Goal: Browse casually: Explore the website without a specific task or goal

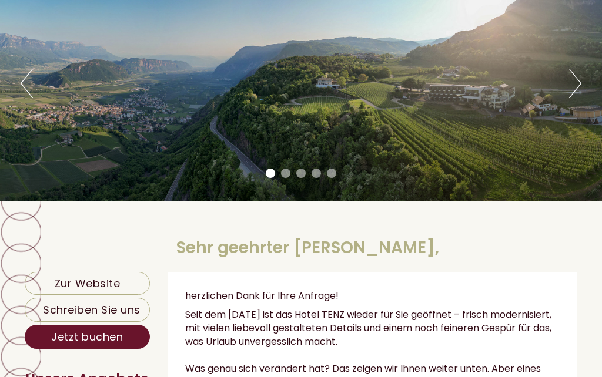
scroll to position [129, 0]
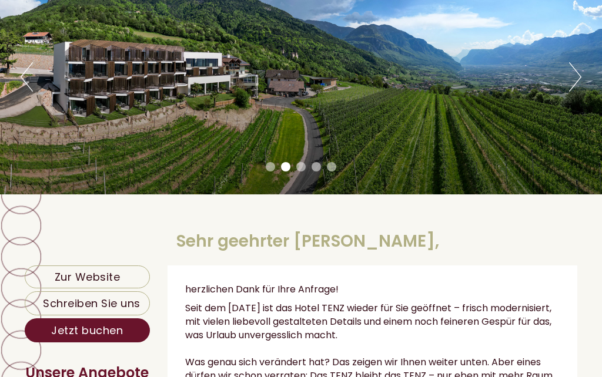
click at [577, 75] on button "Next" at bounding box center [575, 76] width 12 height 29
click at [575, 75] on button "Next" at bounding box center [575, 76] width 12 height 29
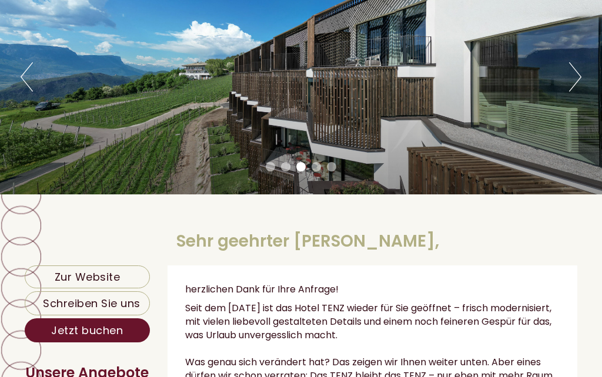
click at [579, 74] on button "Next" at bounding box center [575, 76] width 12 height 29
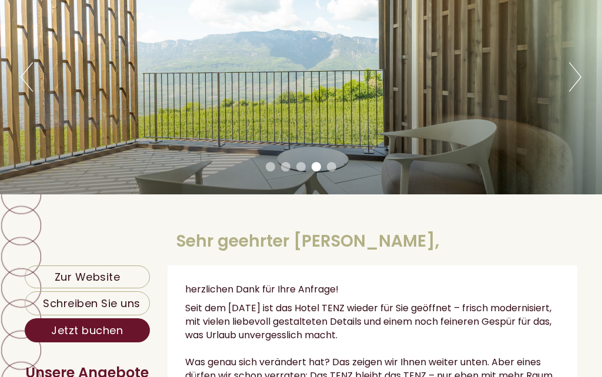
scroll to position [0, 0]
click at [576, 72] on button "Next" at bounding box center [575, 76] width 12 height 29
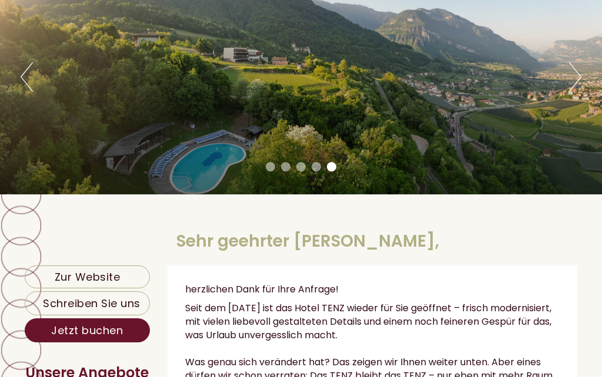
click at [577, 73] on button "Next" at bounding box center [575, 76] width 12 height 29
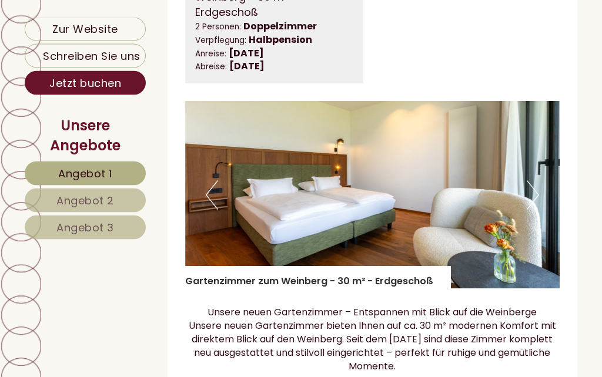
scroll to position [724, 0]
click at [534, 209] on button "Next" at bounding box center [532, 194] width 12 height 29
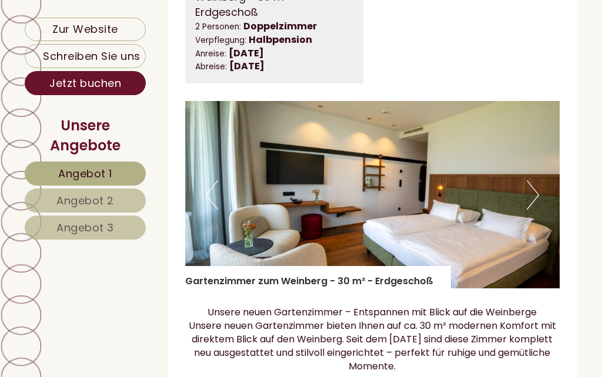
click at [535, 210] on button "Next" at bounding box center [532, 194] width 12 height 29
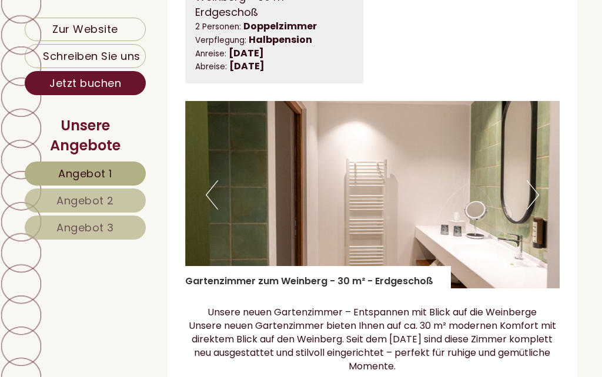
click at [532, 210] on button "Next" at bounding box center [532, 194] width 12 height 29
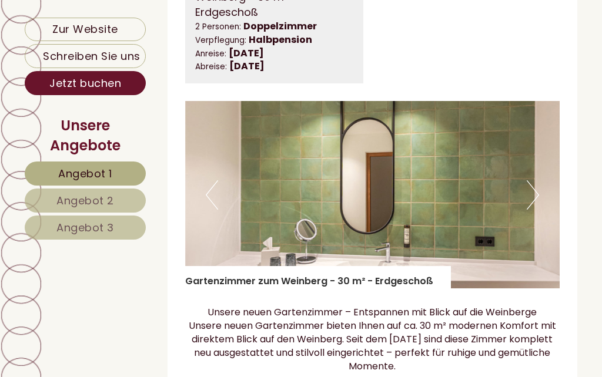
click at [535, 210] on button "Next" at bounding box center [532, 194] width 12 height 29
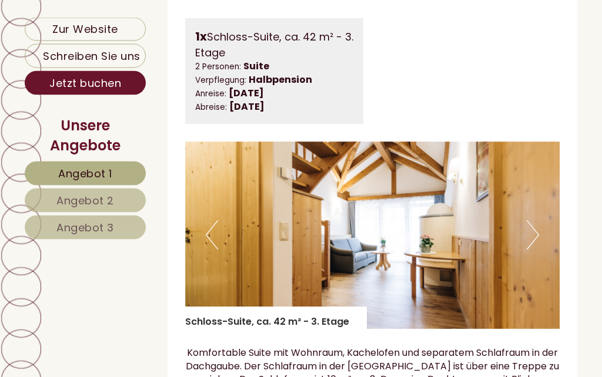
scroll to position [1594, 0]
click at [532, 248] on button "Next" at bounding box center [532, 234] width 12 height 29
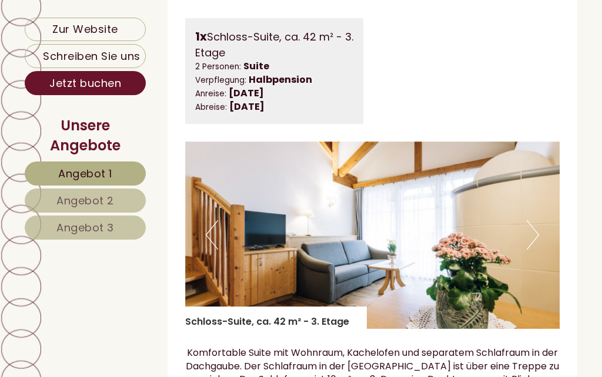
click at [535, 244] on button "Next" at bounding box center [532, 234] width 12 height 29
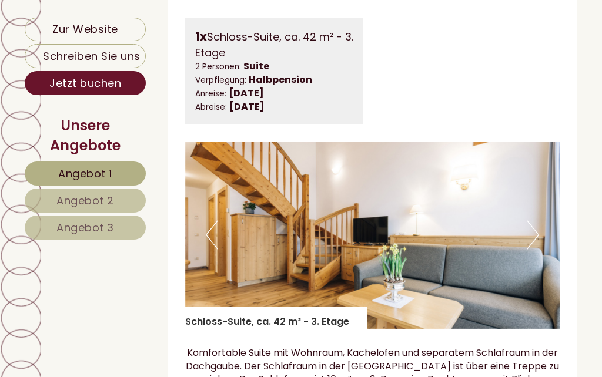
click at [537, 241] on button "Next" at bounding box center [532, 234] width 12 height 29
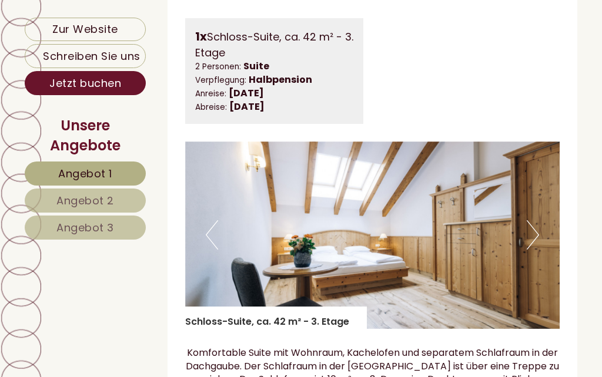
click at [534, 250] on button "Next" at bounding box center [532, 234] width 12 height 29
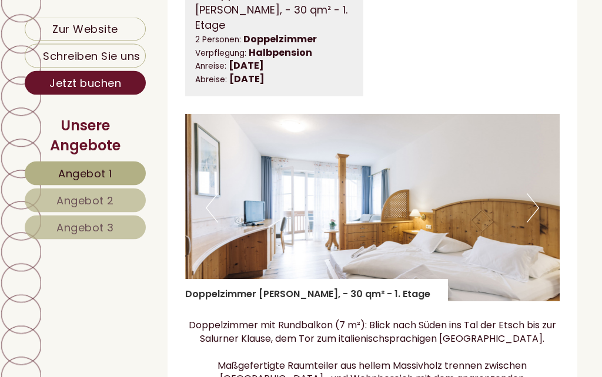
click at [533, 223] on button "Next" at bounding box center [532, 208] width 12 height 29
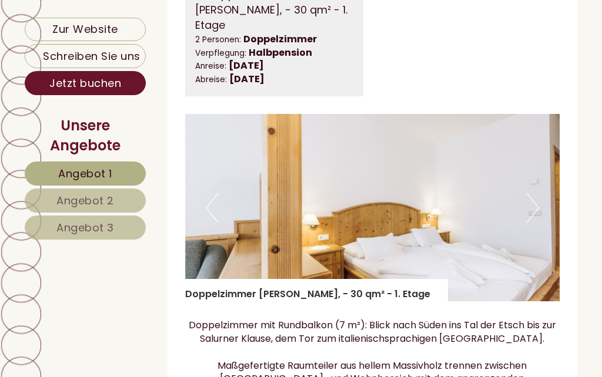
click at [542, 220] on img at bounding box center [372, 207] width 375 height 187
click at [538, 223] on button "Next" at bounding box center [532, 207] width 12 height 29
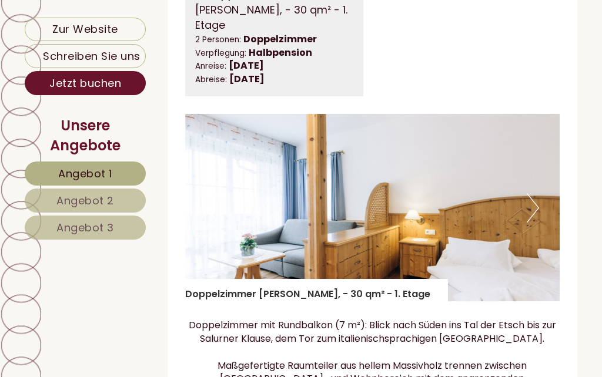
click at [542, 216] on img at bounding box center [372, 207] width 375 height 187
click at [536, 223] on button "Next" at bounding box center [532, 207] width 12 height 29
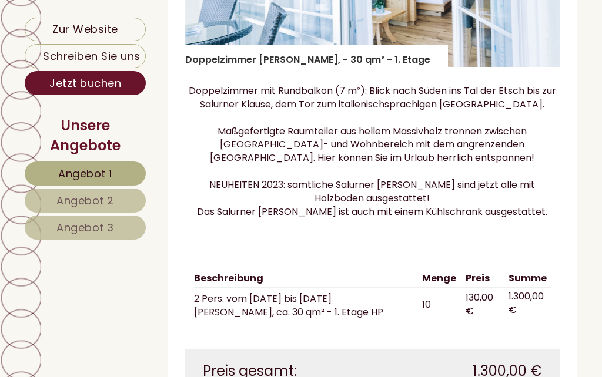
scroll to position [2672, 0]
